Goal: Task Accomplishment & Management: Complete application form

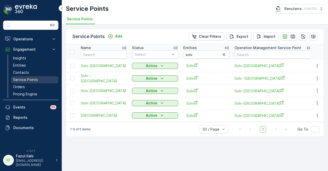
click at [34, 77] on p "Service Points" at bounding box center [25, 79] width 25 height 5
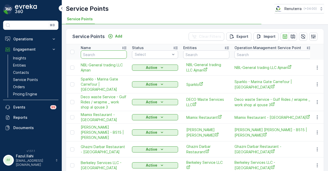
click at [99, 52] on input "text" at bounding box center [104, 54] width 46 height 8
type input "a"
type input "al"
click at [99, 52] on input "al" at bounding box center [104, 54] width 46 height 8
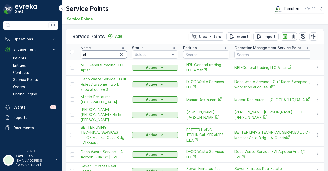
click at [99, 52] on input "al" at bounding box center [104, 54] width 46 height 8
type input "al ta"
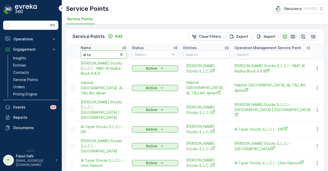
click at [99, 52] on input "al ta" at bounding box center [104, 54] width 46 height 8
type input "al tayer"
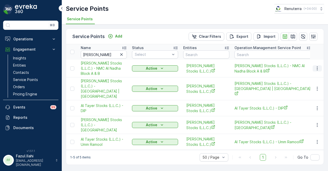
click at [315, 65] on button "button" at bounding box center [317, 68] width 9 height 6
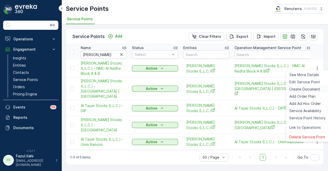
click at [316, 87] on span "Create Document" at bounding box center [305, 88] width 31 height 5
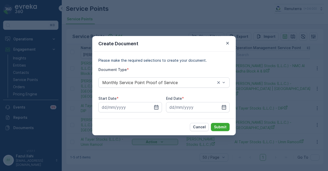
click at [166, 109] on div "Start Date * End Date *" at bounding box center [164, 104] width 131 height 16
click at [158, 109] on icon "button" at bounding box center [156, 106] width 5 height 5
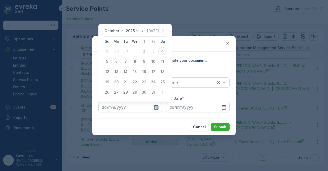
click at [145, 31] on icon "button" at bounding box center [142, 30] width 5 height 5
click at [118, 51] on div "1" at bounding box center [116, 51] width 8 height 8
type input "01.09.2025"
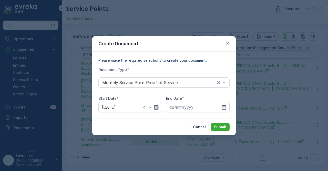
click at [224, 108] on icon "button" at bounding box center [224, 106] width 4 height 5
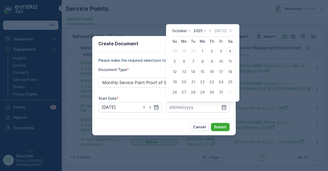
click at [209, 34] on div "October 2025 Today" at bounding box center [202, 32] width 61 height 8
click at [211, 32] on icon "button" at bounding box center [210, 30] width 5 height 5
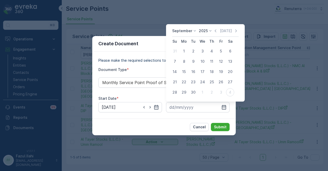
click at [189, 97] on td "30" at bounding box center [193, 92] width 9 height 10
click at [195, 93] on div "30" at bounding box center [193, 92] width 8 height 8
type input "30.09.2025"
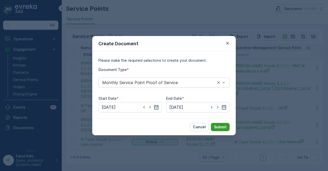
click at [222, 123] on button "Submit" at bounding box center [220, 127] width 19 height 8
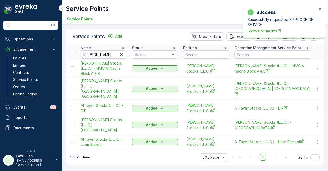
click at [266, 30] on span "Show Documents" at bounding box center [282, 30] width 69 height 5
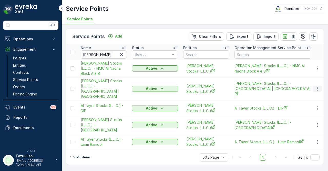
click at [318, 87] on icon "button" at bounding box center [317, 89] width 1 height 4
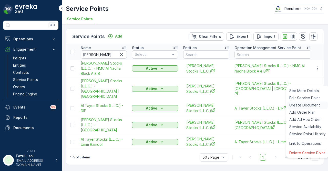
click at [317, 105] on span "Create Document" at bounding box center [305, 104] width 31 height 5
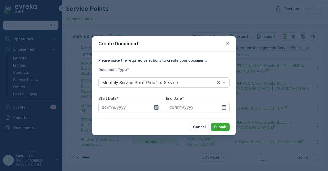
click at [155, 105] on icon "button" at bounding box center [156, 106] width 4 height 5
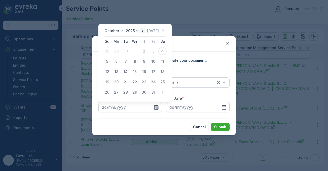
click at [143, 32] on icon "button" at bounding box center [143, 30] width 2 height 3
drag, startPoint x: 117, startPoint y: 51, endPoint x: 193, endPoint y: 84, distance: 83.0
click at [118, 51] on div "1" at bounding box center [116, 51] width 8 height 8
type input "01.09.2025"
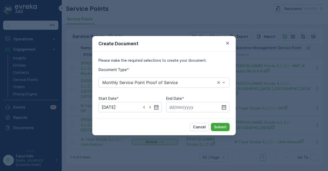
drag, startPoint x: 224, startPoint y: 106, endPoint x: 217, endPoint y: 60, distance: 46.9
click at [224, 101] on div "End Date *" at bounding box center [198, 104] width 64 height 16
click at [229, 108] on input at bounding box center [198, 107] width 64 height 10
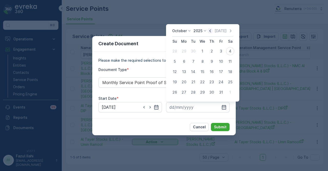
click at [211, 31] on icon "button" at bounding box center [210, 30] width 5 height 5
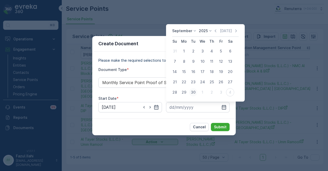
drag, startPoint x: 191, startPoint y: 94, endPoint x: 213, endPoint y: 118, distance: 33.0
click at [191, 94] on div "30" at bounding box center [193, 92] width 8 height 8
type input "30.09.2025"
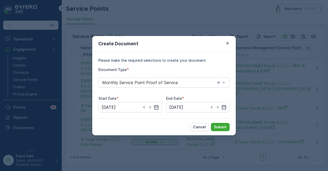
click at [214, 121] on div "Cancel Submit" at bounding box center [164, 126] width 144 height 17
click at [217, 126] on p "Submit" at bounding box center [220, 126] width 13 height 5
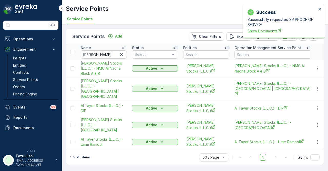
click at [258, 32] on span "Show Documents" at bounding box center [282, 30] width 69 height 5
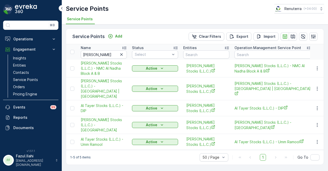
click at [316, 100] on td at bounding box center [317, 108] width 14 height 16
click at [317, 105] on icon "button" at bounding box center [317, 107] width 5 height 5
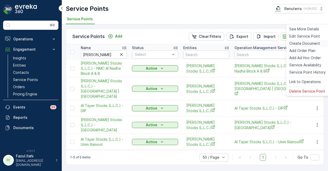
click at [314, 43] on span "Create Document" at bounding box center [305, 43] width 31 height 5
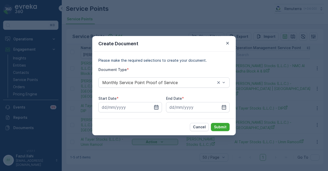
click at [156, 107] on icon "button" at bounding box center [156, 106] width 5 height 5
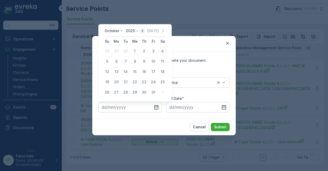
click at [145, 31] on icon "button" at bounding box center [142, 30] width 5 height 5
click at [111, 53] on button "31" at bounding box center [107, 50] width 9 height 9
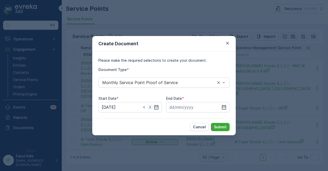
click at [149, 108] on icon "button" at bounding box center [150, 106] width 5 height 5
type input "01.09.2025"
click at [225, 106] on icon "button" at bounding box center [224, 106] width 5 height 5
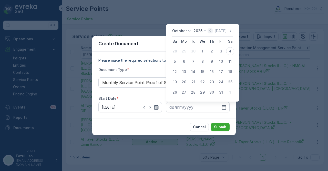
drag, startPoint x: 213, startPoint y: 31, endPoint x: 214, endPoint y: 45, distance: 14.9
click at [213, 32] on icon "button" at bounding box center [210, 30] width 5 height 5
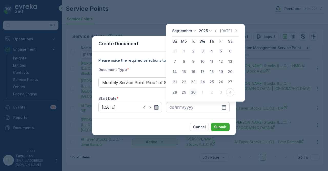
drag, startPoint x: 194, startPoint y: 92, endPoint x: 219, endPoint y: 118, distance: 35.9
click at [194, 93] on div "30" at bounding box center [193, 92] width 8 height 8
type input "30.09.2025"
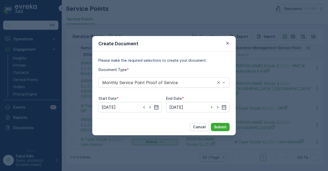
click at [219, 118] on div "Cancel Submit" at bounding box center [164, 126] width 144 height 17
click at [223, 131] on div "Cancel Submit" at bounding box center [164, 126] width 144 height 17
click at [222, 128] on p "Submit" at bounding box center [220, 126] width 13 height 5
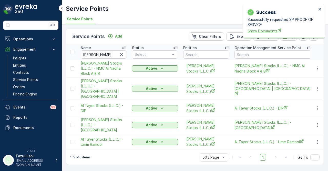
click at [270, 33] on span "Show Documents" at bounding box center [282, 30] width 69 height 5
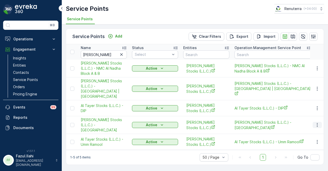
click at [318, 122] on icon "button" at bounding box center [317, 124] width 5 height 5
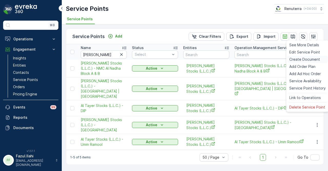
click at [316, 59] on span "Create Document" at bounding box center [305, 59] width 31 height 5
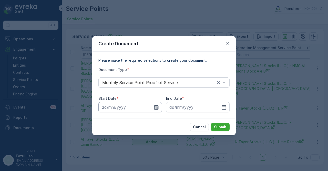
click at [159, 108] on input at bounding box center [131, 107] width 64 height 10
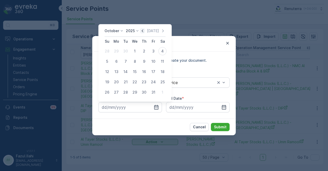
click at [144, 31] on icon "button" at bounding box center [142, 30] width 5 height 5
click at [116, 51] on div "1" at bounding box center [116, 51] width 8 height 8
type input "01.09.2025"
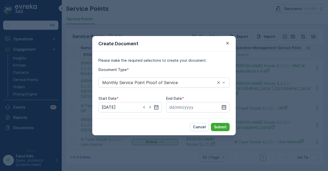
click at [223, 105] on icon "button" at bounding box center [224, 106] width 4 height 5
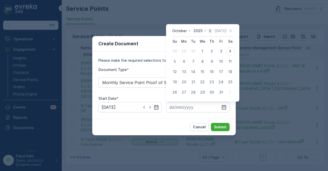
click at [213, 32] on icon "button" at bounding box center [210, 30] width 5 height 5
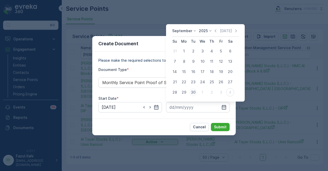
click at [197, 92] on div "30" at bounding box center [193, 92] width 8 height 8
type input "30.09.2025"
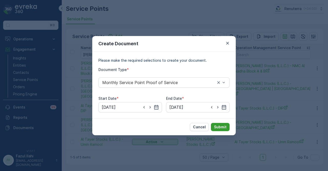
click at [219, 125] on p "Submit" at bounding box center [220, 126] width 13 height 5
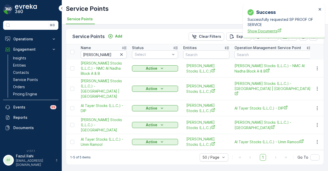
click at [267, 31] on span "Show Documents" at bounding box center [282, 30] width 69 height 5
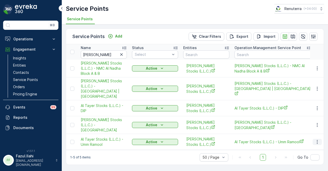
click at [317, 139] on icon "button" at bounding box center [317, 141] width 5 height 5
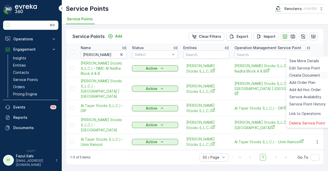
click at [313, 75] on span "Create Document" at bounding box center [305, 75] width 31 height 5
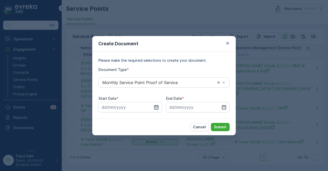
click at [158, 105] on icon "button" at bounding box center [156, 106] width 4 height 5
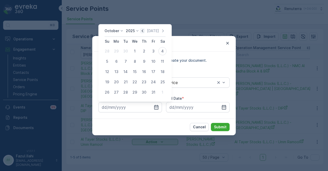
click at [143, 32] on icon "button" at bounding box center [142, 30] width 5 height 5
drag, startPoint x: 117, startPoint y: 51, endPoint x: 193, endPoint y: 100, distance: 90.3
click at [116, 52] on div "1" at bounding box center [116, 51] width 8 height 8
type input "01.09.2025"
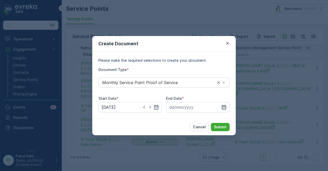
click at [222, 108] on icon "button" at bounding box center [224, 106] width 4 height 5
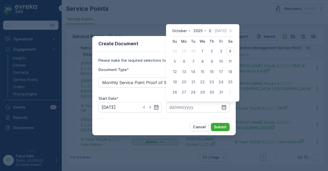
click at [210, 33] on icon "button" at bounding box center [210, 30] width 5 height 5
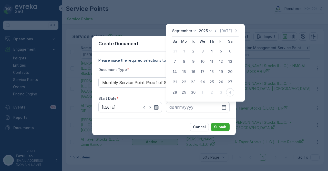
click at [197, 96] on td "30" at bounding box center [193, 92] width 9 height 10
click at [192, 93] on div "30" at bounding box center [193, 92] width 8 height 8
type input "30.09.2025"
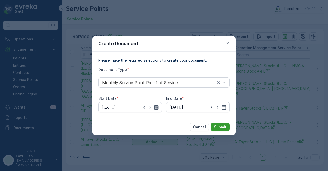
click at [225, 128] on p "Submit" at bounding box center [220, 126] width 13 height 5
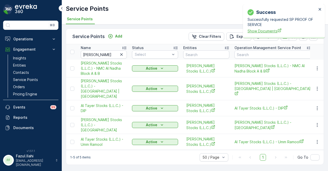
click at [261, 31] on span "Show Documents" at bounding box center [282, 30] width 69 height 5
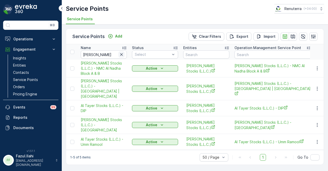
click at [124, 57] on button "button" at bounding box center [122, 54] width 6 height 6
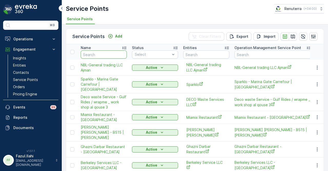
click at [111, 53] on input "text" at bounding box center [104, 54] width 46 height 8
type input "besia"
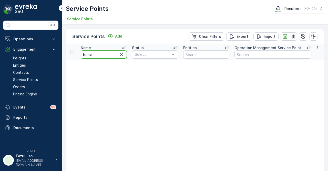
click at [111, 53] on input "besia" at bounding box center [104, 54] width 46 height 8
type input "besix"
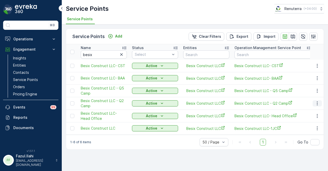
click at [321, 101] on button "button" at bounding box center [317, 103] width 9 height 6
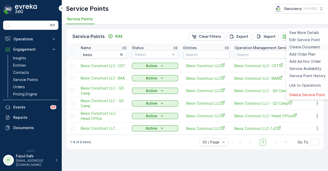
click at [309, 49] on span "Create Document" at bounding box center [305, 46] width 31 height 5
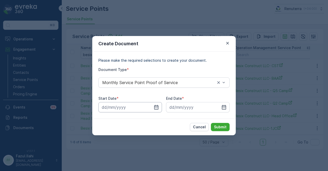
drag, startPoint x: 155, startPoint y: 109, endPoint x: 156, endPoint y: 102, distance: 6.2
click at [156, 108] on icon "button" at bounding box center [156, 106] width 5 height 5
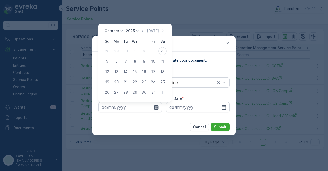
drag, startPoint x: 142, startPoint y: 30, endPoint x: 145, endPoint y: 45, distance: 15.1
click at [143, 32] on icon "button" at bounding box center [142, 30] width 5 height 5
drag, startPoint x: 115, startPoint y: 52, endPoint x: 170, endPoint y: 87, distance: 64.9
click at [116, 52] on div "1" at bounding box center [116, 51] width 8 height 8
type input "01.09.2025"
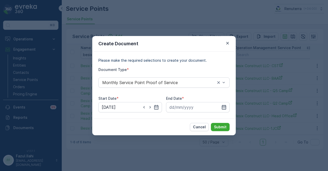
drag, startPoint x: 225, startPoint y: 109, endPoint x: 225, endPoint y: 103, distance: 5.2
click at [226, 108] on icon "button" at bounding box center [224, 106] width 5 height 5
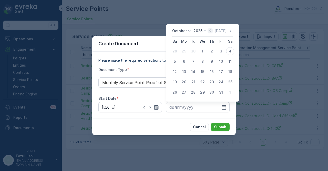
click at [212, 33] on icon "button" at bounding box center [210, 30] width 5 height 5
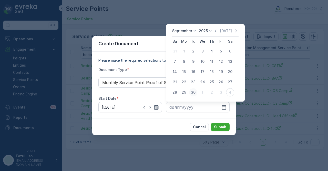
click at [192, 92] on div "30" at bounding box center [193, 92] width 8 height 8
type input "30.09.2025"
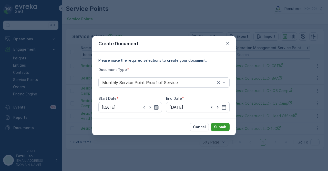
click at [219, 124] on button "Submit" at bounding box center [220, 127] width 19 height 8
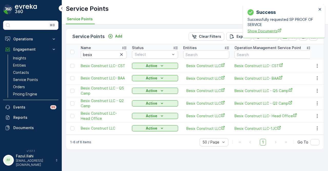
click at [267, 33] on span "Show Documents" at bounding box center [282, 30] width 69 height 5
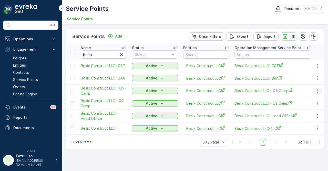
click at [316, 92] on icon "button" at bounding box center [317, 90] width 5 height 5
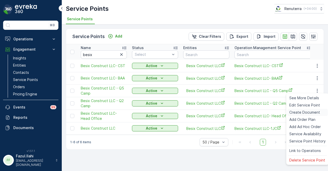
click at [303, 112] on span "Create Document" at bounding box center [305, 112] width 31 height 5
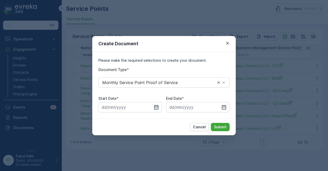
drag, startPoint x: 158, startPoint y: 108, endPoint x: 158, endPoint y: 103, distance: 4.4
click at [158, 108] on icon "button" at bounding box center [156, 106] width 5 height 5
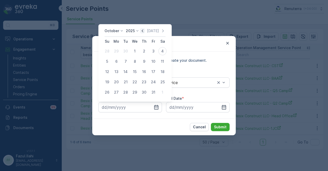
click at [145, 31] on icon "button" at bounding box center [142, 30] width 5 height 5
click at [120, 51] on div "1" at bounding box center [116, 51] width 8 height 8
type input "01.09.2025"
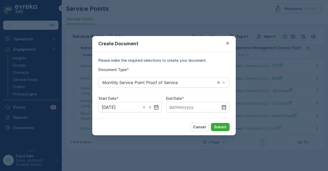
click at [225, 109] on icon "button" at bounding box center [224, 106] width 4 height 5
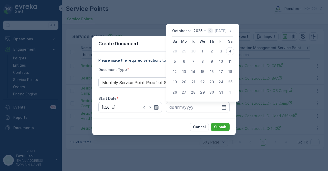
click at [210, 30] on icon "button" at bounding box center [210, 30] width 5 height 5
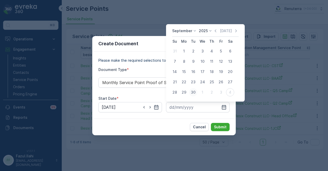
click at [194, 91] on div "30" at bounding box center [193, 92] width 8 height 8
type input "30.09.2025"
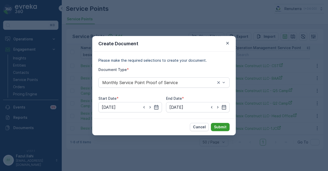
click at [224, 127] on p "Submit" at bounding box center [220, 126] width 13 height 5
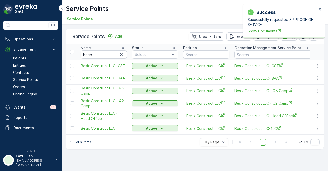
click at [267, 32] on span "Show Documents" at bounding box center [282, 30] width 69 height 5
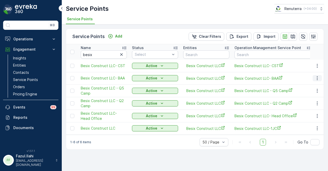
click at [314, 78] on button "button" at bounding box center [317, 78] width 9 height 6
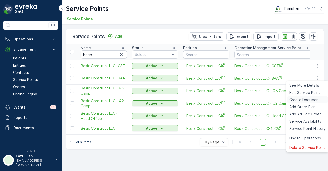
click at [313, 99] on span "Create Document" at bounding box center [305, 99] width 31 height 5
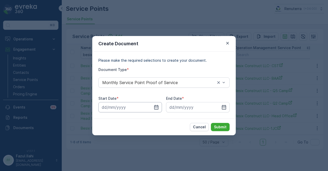
click at [160, 107] on input at bounding box center [131, 107] width 64 height 10
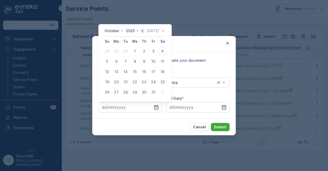
click at [141, 33] on icon "button" at bounding box center [142, 30] width 5 height 5
drag, startPoint x: 116, startPoint y: 51, endPoint x: 172, endPoint y: 86, distance: 65.9
click at [117, 52] on div "1" at bounding box center [116, 51] width 8 height 8
type input "01.09.2025"
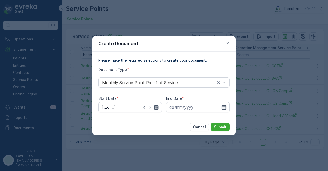
click at [224, 104] on icon "button" at bounding box center [224, 106] width 5 height 5
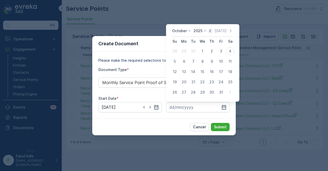
click at [213, 31] on icon "button" at bounding box center [210, 30] width 5 height 5
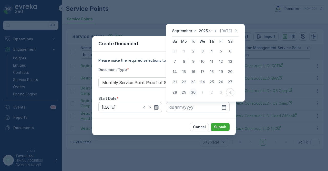
click at [191, 91] on div "30" at bounding box center [193, 92] width 8 height 8
type input "30.09.2025"
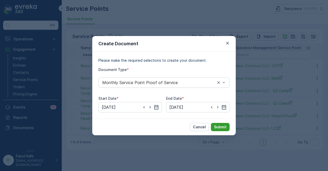
click at [220, 126] on p "Submit" at bounding box center [220, 126] width 13 height 5
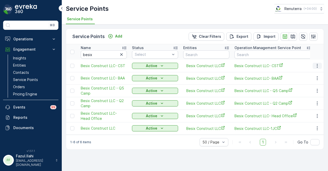
click at [316, 65] on icon "button" at bounding box center [317, 65] width 5 height 5
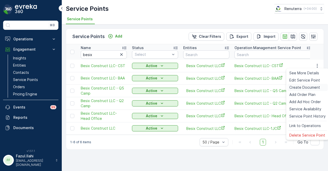
click at [310, 88] on span "Create Document" at bounding box center [305, 87] width 31 height 5
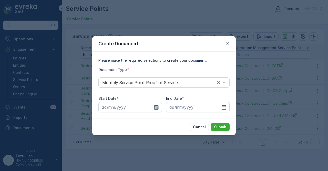
click at [156, 106] on icon "button" at bounding box center [156, 106] width 5 height 5
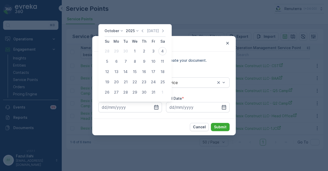
click at [140, 32] on div "October 2025 Today" at bounding box center [135, 32] width 61 height 8
click at [142, 32] on icon "button" at bounding box center [142, 30] width 5 height 5
drag, startPoint x: 116, startPoint y: 52, endPoint x: 212, endPoint y: 99, distance: 106.4
click at [117, 52] on div "1" at bounding box center [116, 51] width 8 height 8
type input "01.09.2025"
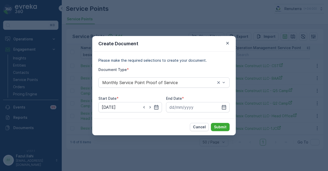
drag, startPoint x: 223, startPoint y: 108, endPoint x: 221, endPoint y: 46, distance: 61.6
click at [223, 102] on div at bounding box center [198, 107] width 64 height 10
click at [225, 103] on input at bounding box center [198, 107] width 64 height 10
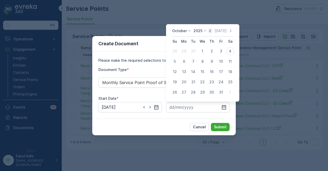
click at [210, 30] on icon "button" at bounding box center [210, 30] width 5 height 5
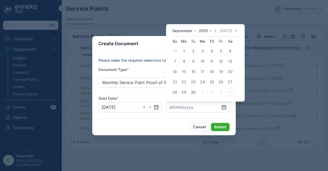
click at [193, 91] on div "30" at bounding box center [193, 92] width 8 height 8
type input "30.09.2025"
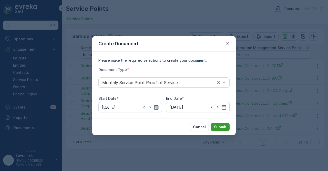
click at [213, 127] on button "Submit" at bounding box center [220, 127] width 19 height 8
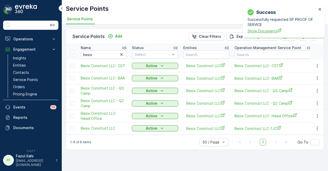
click at [263, 31] on span "Show Documents" at bounding box center [282, 30] width 69 height 5
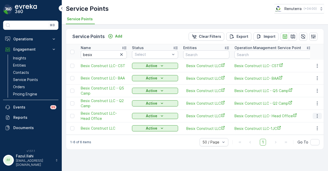
click at [321, 115] on button "button" at bounding box center [317, 116] width 9 height 6
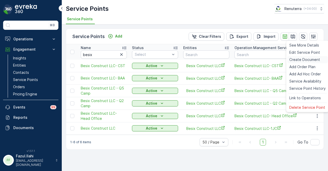
click at [302, 59] on span "Create Document" at bounding box center [305, 59] width 31 height 5
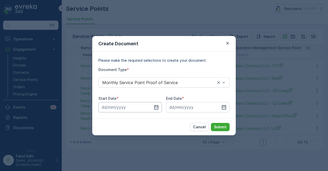
click at [155, 110] on input at bounding box center [131, 107] width 64 height 10
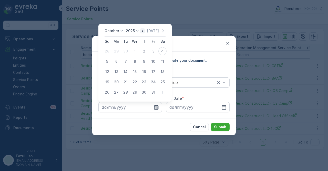
drag, startPoint x: 144, startPoint y: 31, endPoint x: 135, endPoint y: 43, distance: 15.0
click at [144, 31] on icon "button" at bounding box center [142, 30] width 5 height 5
click at [117, 51] on div "1" at bounding box center [116, 51] width 8 height 8
type input "01.09.2025"
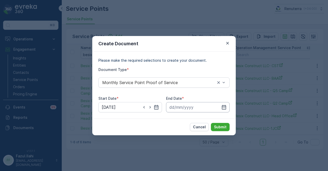
click at [230, 105] on input at bounding box center [198, 107] width 64 height 10
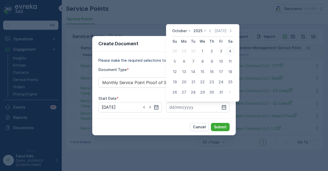
drag, startPoint x: 212, startPoint y: 32, endPoint x: 208, endPoint y: 56, distance: 24.6
click at [212, 34] on div "October 2025 Today" at bounding box center [202, 32] width 61 height 8
click at [221, 95] on div "31" at bounding box center [221, 92] width 8 height 8
type input "31.10.2025"
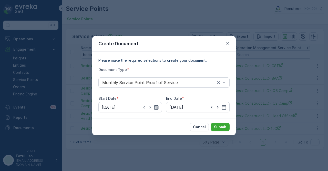
click at [219, 119] on div "Cancel Submit" at bounding box center [164, 126] width 144 height 17
click at [221, 126] on p "Submit" at bounding box center [220, 126] width 13 height 5
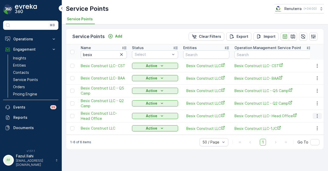
click at [316, 113] on icon "button" at bounding box center [317, 115] width 5 height 5
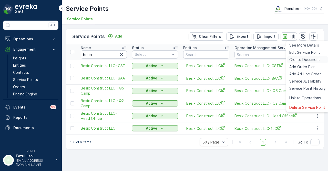
click at [305, 60] on span "Create Document" at bounding box center [305, 59] width 31 height 5
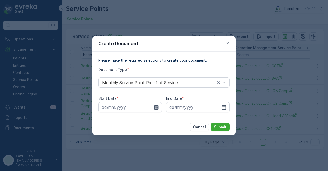
click at [157, 109] on icon "button" at bounding box center [156, 106] width 4 height 5
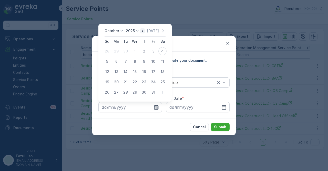
click at [143, 29] on icon "button" at bounding box center [142, 30] width 5 height 5
click at [115, 52] on div "1" at bounding box center [116, 51] width 8 height 8
type input "01.09.2025"
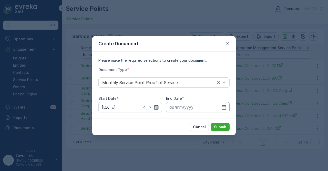
click at [228, 106] on input at bounding box center [198, 107] width 64 height 10
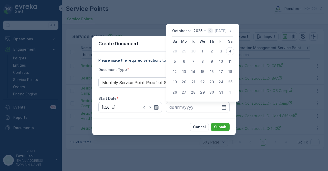
click at [212, 29] on icon "button" at bounding box center [210, 30] width 5 height 5
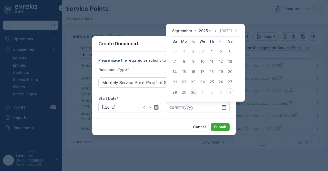
click at [195, 92] on div "30" at bounding box center [193, 92] width 8 height 8
type input "30.09.2025"
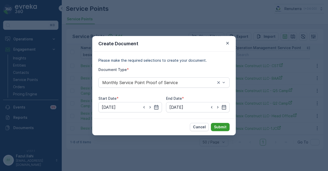
click at [215, 127] on p "Submit" at bounding box center [220, 126] width 13 height 5
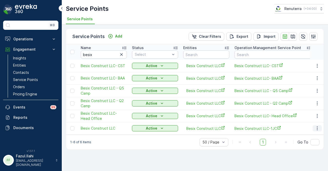
drag, startPoint x: 317, startPoint y: 128, endPoint x: 317, endPoint y: 124, distance: 3.3
click at [317, 128] on icon "button" at bounding box center [317, 127] width 5 height 5
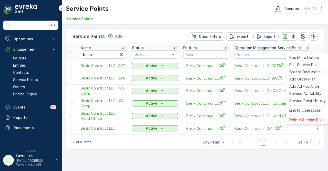
click at [317, 71] on span "Create Document" at bounding box center [305, 71] width 31 height 5
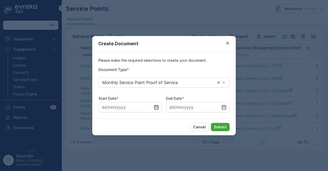
click at [155, 106] on icon "button" at bounding box center [156, 106] width 4 height 5
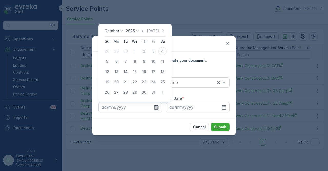
drag, startPoint x: 141, startPoint y: 30, endPoint x: 132, endPoint y: 40, distance: 13.6
click at [141, 30] on icon "button" at bounding box center [142, 30] width 5 height 5
click at [119, 50] on div "1" at bounding box center [116, 51] width 8 height 8
type input "01.09.2025"
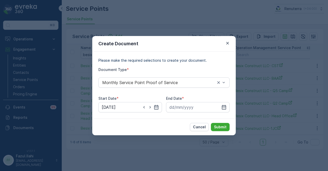
drag, startPoint x: 223, startPoint y: 104, endPoint x: 213, endPoint y: 52, distance: 53.8
click at [223, 102] on div at bounding box center [198, 107] width 64 height 10
click at [222, 112] on div "Please make the required selections to create your document. Document Type * Mo…" at bounding box center [164, 85] width 144 height 67
click at [222, 108] on icon "button" at bounding box center [224, 106] width 5 height 5
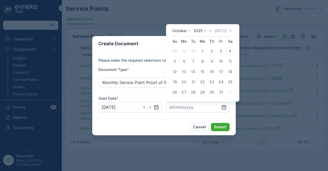
drag, startPoint x: 211, startPoint y: 32, endPoint x: 210, endPoint y: 43, distance: 11.9
click at [211, 32] on icon "button" at bounding box center [210, 30] width 5 height 5
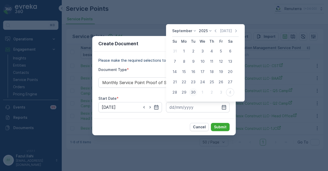
click at [194, 91] on div "30" at bounding box center [193, 92] width 8 height 8
type input "30.09.2025"
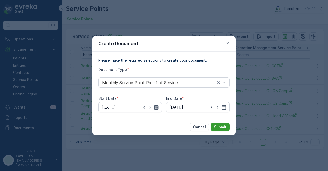
click at [217, 128] on p "Submit" at bounding box center [220, 126] width 13 height 5
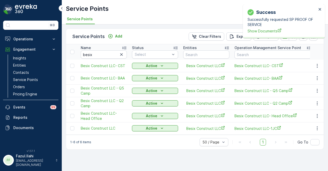
click at [256, 34] on div "Success Successfully requested SP PROOF OF SERVICE Show Documents" at bounding box center [282, 21] width 72 height 28
click at [257, 31] on span "Show Documents" at bounding box center [282, 30] width 69 height 5
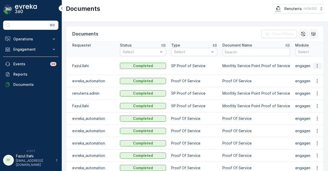
click at [321, 63] on button "button" at bounding box center [317, 66] width 9 height 6
click at [319, 69] on span "See Details" at bounding box center [316, 70] width 20 height 5
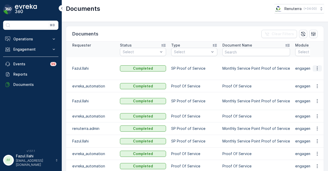
click at [317, 66] on icon "button" at bounding box center [317, 68] width 5 height 5
click at [317, 70] on span "See Details" at bounding box center [316, 70] width 20 height 5
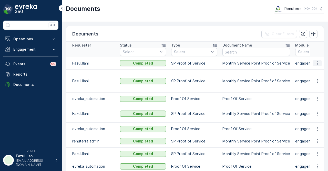
click at [318, 64] on icon "button" at bounding box center [317, 63] width 5 height 5
click at [318, 73] on div "See Details" at bounding box center [316, 70] width 24 height 7
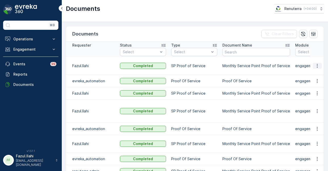
click at [317, 63] on icon "button" at bounding box center [317, 65] width 5 height 5
click at [318, 69] on span "See Details" at bounding box center [316, 70] width 20 height 5
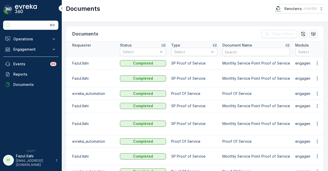
click at [321, 66] on div at bounding box center [317, 63] width 9 height 6
click at [318, 63] on icon "button" at bounding box center [317, 63] width 5 height 5
click at [316, 74] on div "See Details" at bounding box center [316, 70] width 24 height 7
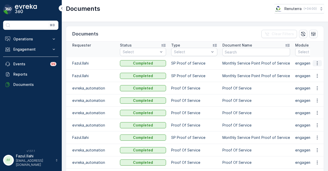
click at [317, 60] on button "button" at bounding box center [317, 63] width 9 height 6
click at [315, 67] on div "See Details" at bounding box center [316, 70] width 24 height 7
click at [319, 63] on button "button" at bounding box center [317, 63] width 9 height 6
click at [317, 73] on span "See Details" at bounding box center [316, 70] width 20 height 5
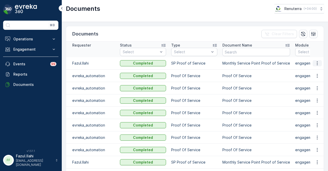
click at [318, 63] on icon "button" at bounding box center [317, 63] width 5 height 5
click at [316, 71] on span "See Details" at bounding box center [316, 70] width 20 height 5
click at [320, 65] on button "button" at bounding box center [317, 63] width 9 height 6
click at [317, 73] on div "See Details" at bounding box center [316, 70] width 24 height 7
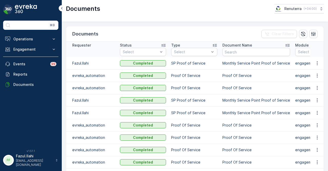
click at [319, 66] on td at bounding box center [317, 63] width 14 height 12
click at [319, 64] on icon "button" at bounding box center [317, 63] width 5 height 5
click at [316, 71] on span "See Details" at bounding box center [316, 70] width 20 height 5
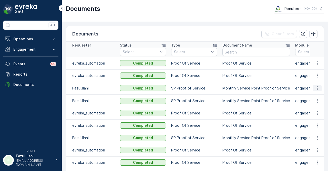
click at [318, 87] on icon "button" at bounding box center [317, 87] width 5 height 5
click at [316, 98] on div "See Details" at bounding box center [316, 95] width 24 height 7
click at [315, 89] on icon "button" at bounding box center [317, 87] width 5 height 5
drag, startPoint x: 315, startPoint y: 90, endPoint x: 315, endPoint y: 95, distance: 5.9
click at [315, 95] on span "See Details" at bounding box center [316, 95] width 20 height 5
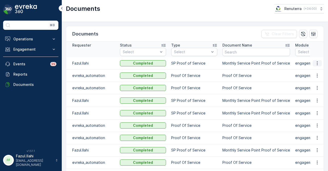
click at [314, 64] on button "button" at bounding box center [317, 63] width 9 height 6
click at [315, 69] on span "See Details" at bounding box center [316, 70] width 20 height 5
